Goal: Transaction & Acquisition: Purchase product/service

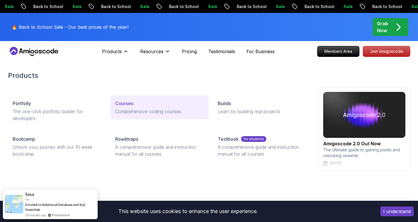
click at [122, 104] on p "Courses" at bounding box center [124, 103] width 18 height 7
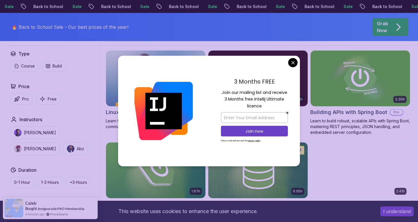
scroll to position [174, 0]
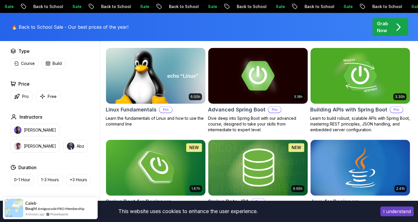
click at [27, 93] on button "Pro" at bounding box center [21, 96] width 22 height 11
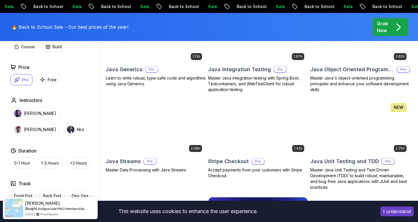
scroll to position [926, 0]
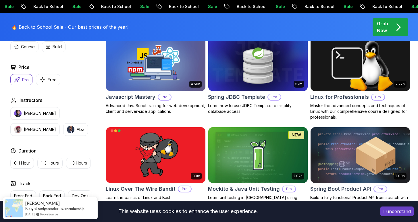
click at [405, 212] on button "I understand" at bounding box center [396, 211] width 33 height 10
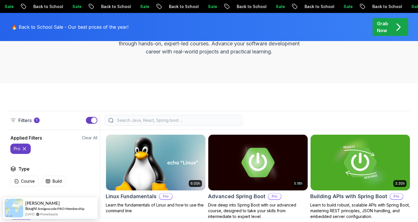
scroll to position [0, 0]
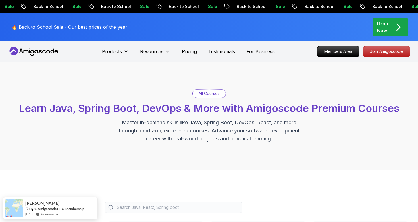
click at [393, 26] on icon "pre-order" at bounding box center [397, 27] width 11 height 11
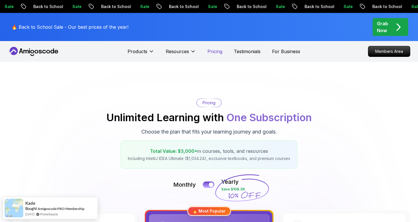
click at [215, 53] on p "Pricing" at bounding box center [214, 51] width 15 height 7
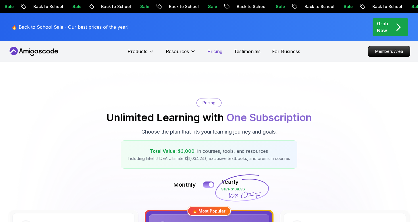
click at [215, 53] on p "Pricing" at bounding box center [214, 51] width 15 height 7
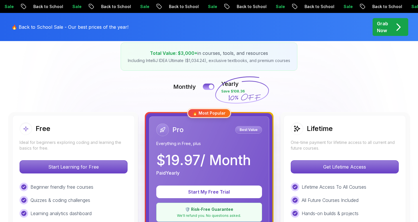
scroll to position [98, 0]
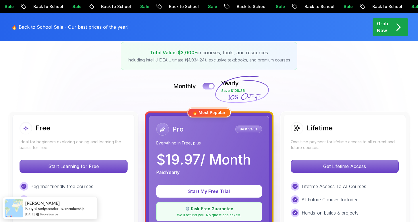
click at [208, 86] on button at bounding box center [208, 86] width 12 height 7
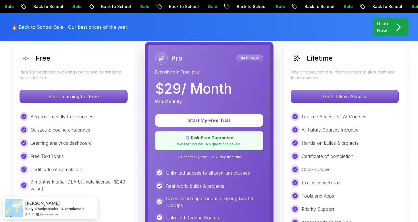
scroll to position [198, 0]
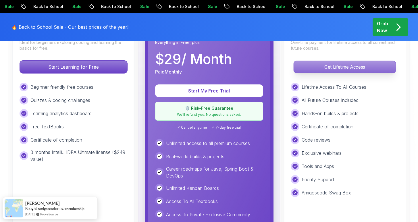
click at [350, 69] on p "Get Lifetime Access" at bounding box center [344, 67] width 102 height 12
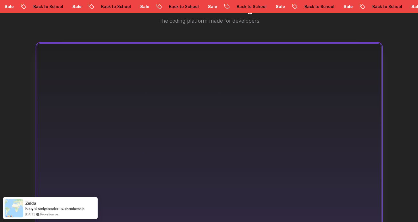
scroll to position [441, 0]
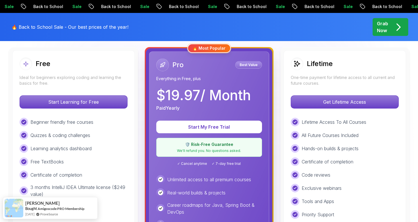
scroll to position [65, 0]
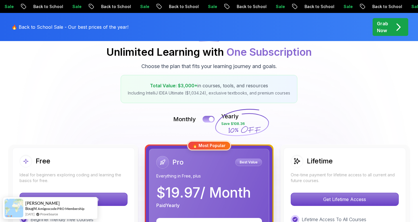
click at [208, 118] on button at bounding box center [208, 119] width 12 height 7
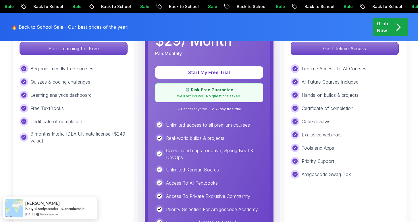
scroll to position [225, 0]
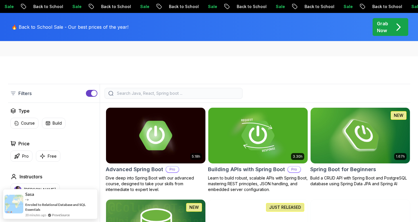
scroll to position [106, 0]
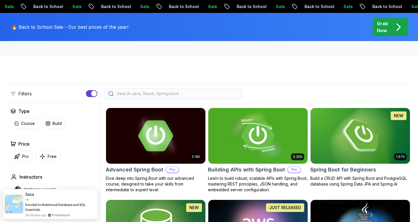
click at [163, 119] on img at bounding box center [155, 135] width 104 height 58
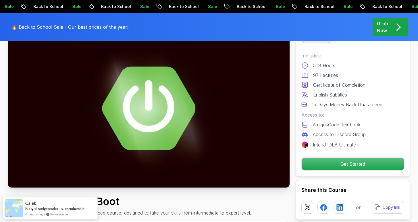
scroll to position [51, 0]
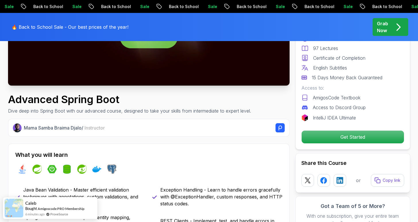
scroll to position [156, 0]
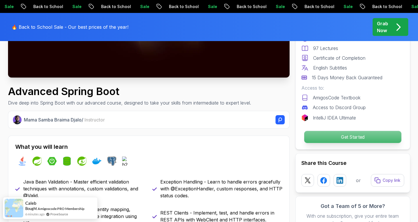
click at [331, 135] on p "Get Started" at bounding box center [352, 137] width 97 height 12
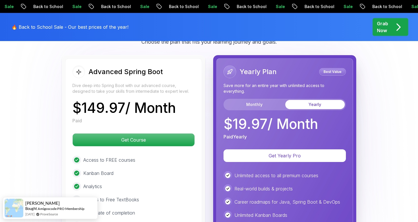
scroll to position [1296, 0]
click at [253, 100] on button "Monthly" at bounding box center [253, 104] width 59 height 9
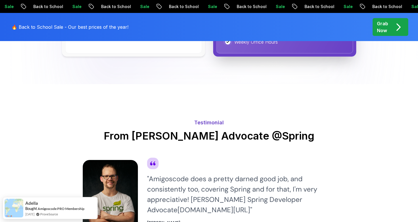
scroll to position [1585, 0]
